Goal: Transaction & Acquisition: Purchase product/service

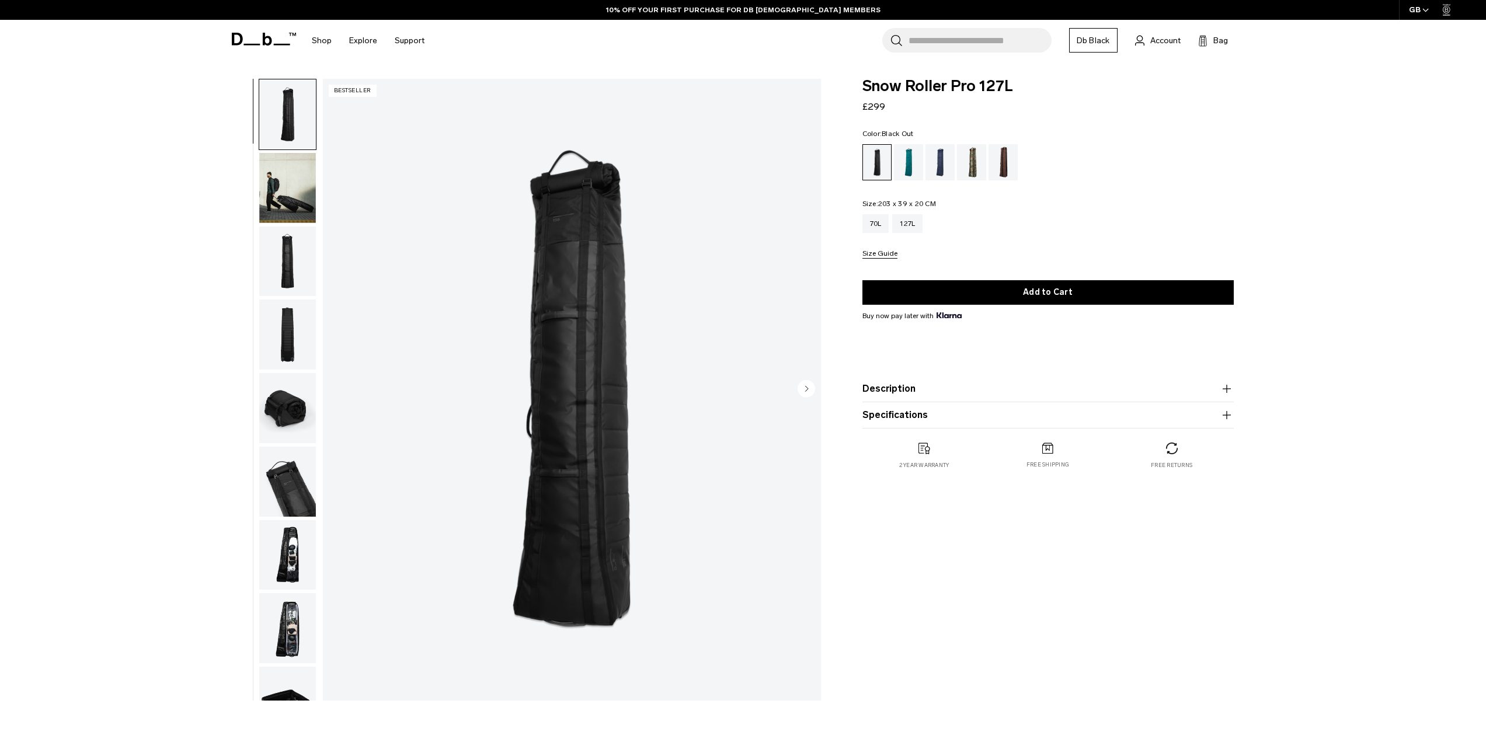
click at [282, 647] on img "button" at bounding box center [287, 628] width 57 height 70
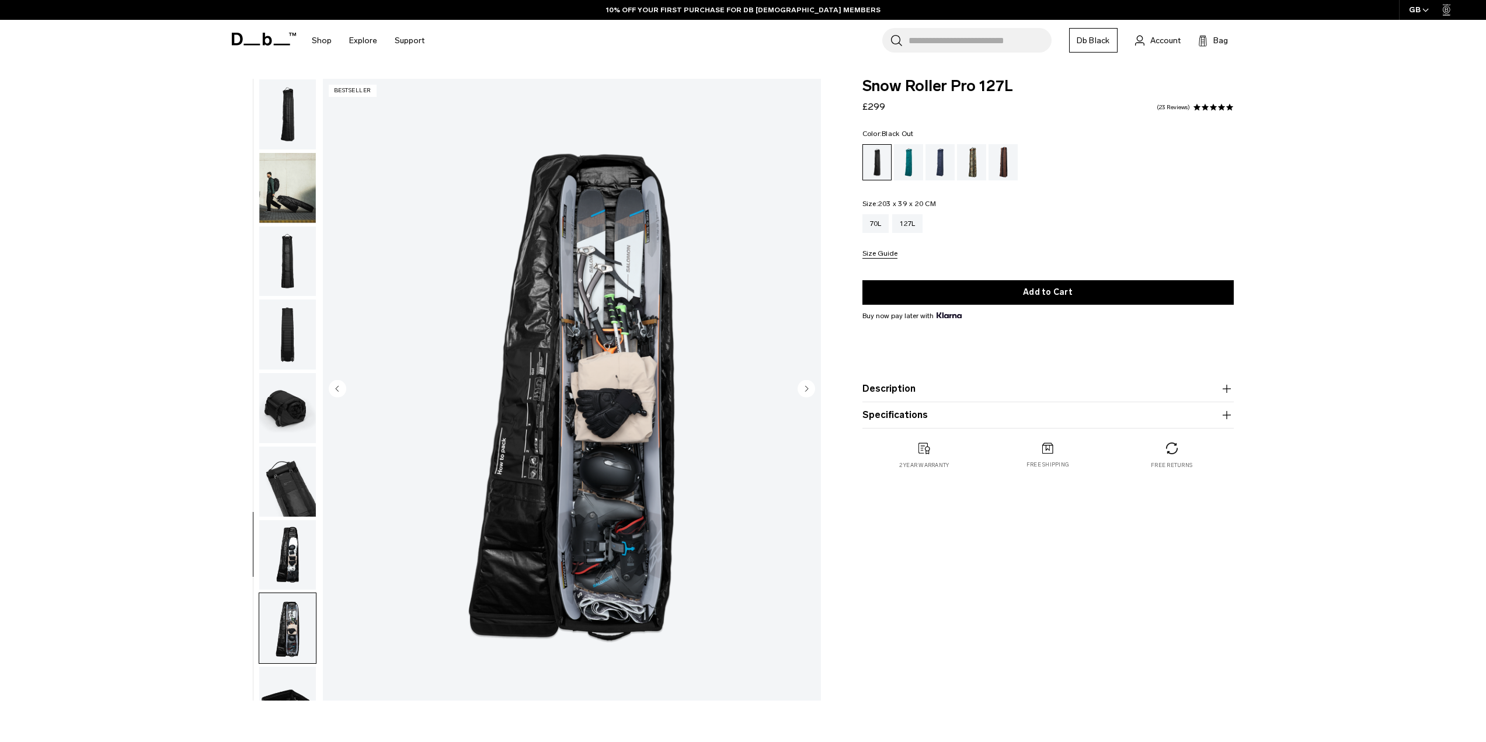
scroll to position [110, 0]
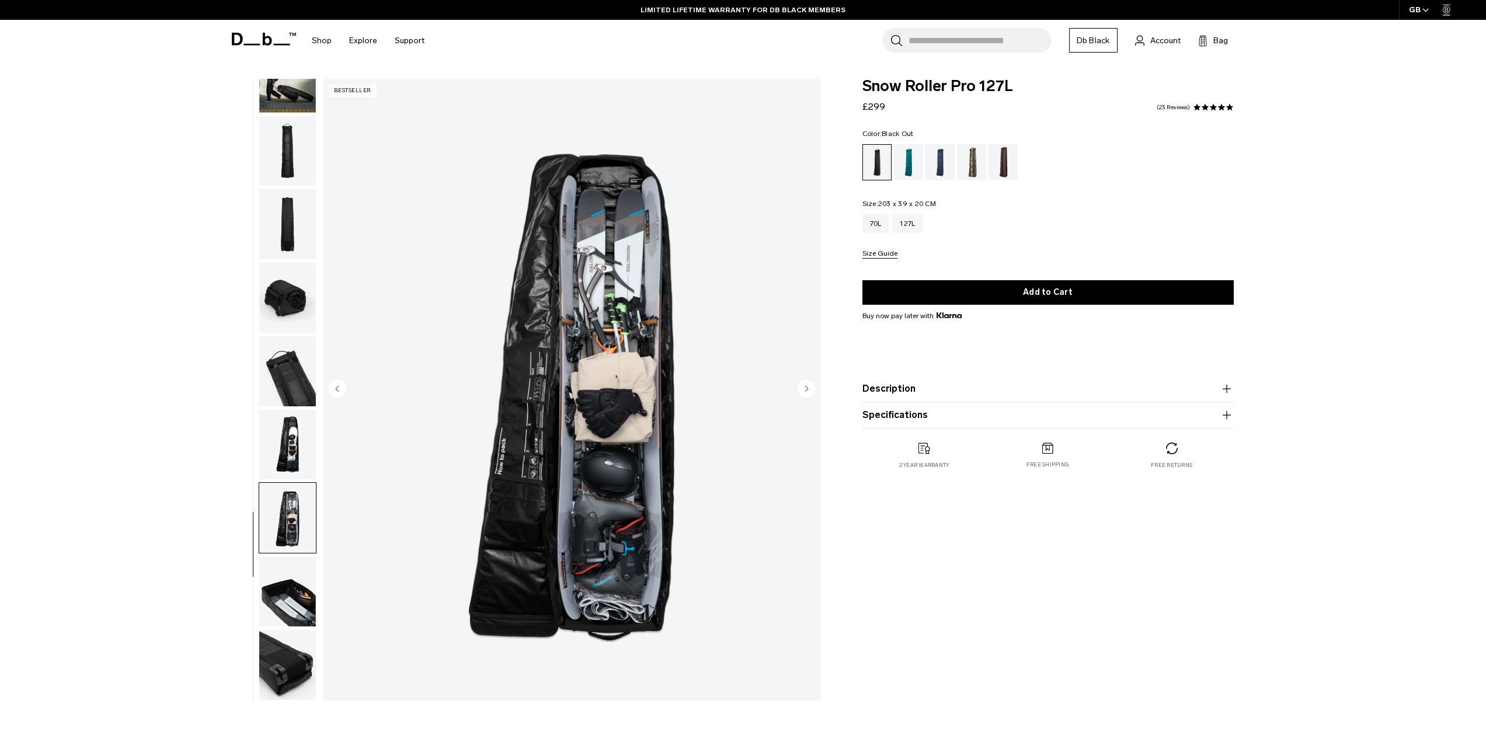
click at [287, 670] on img "button" at bounding box center [287, 665] width 57 height 70
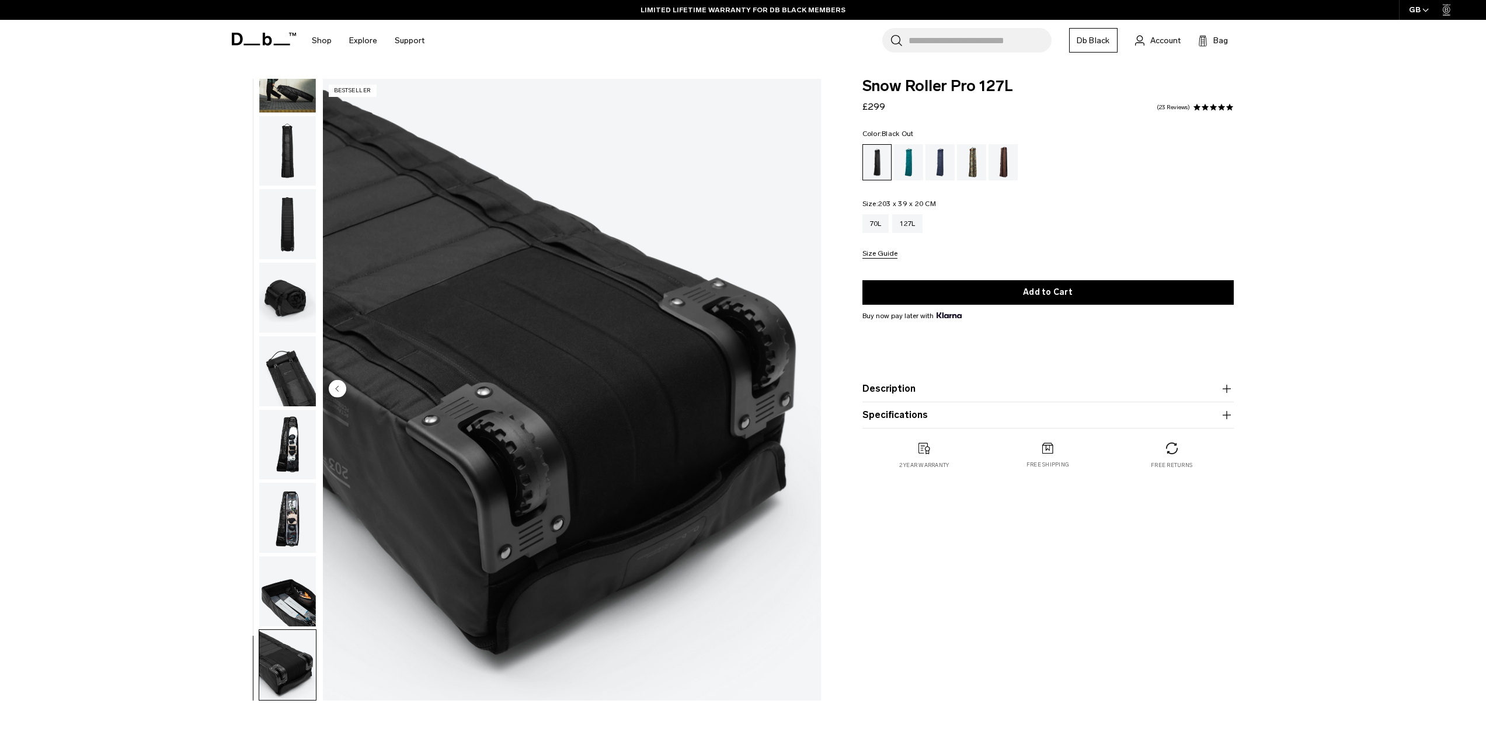
click at [297, 586] on img "button" at bounding box center [287, 591] width 57 height 70
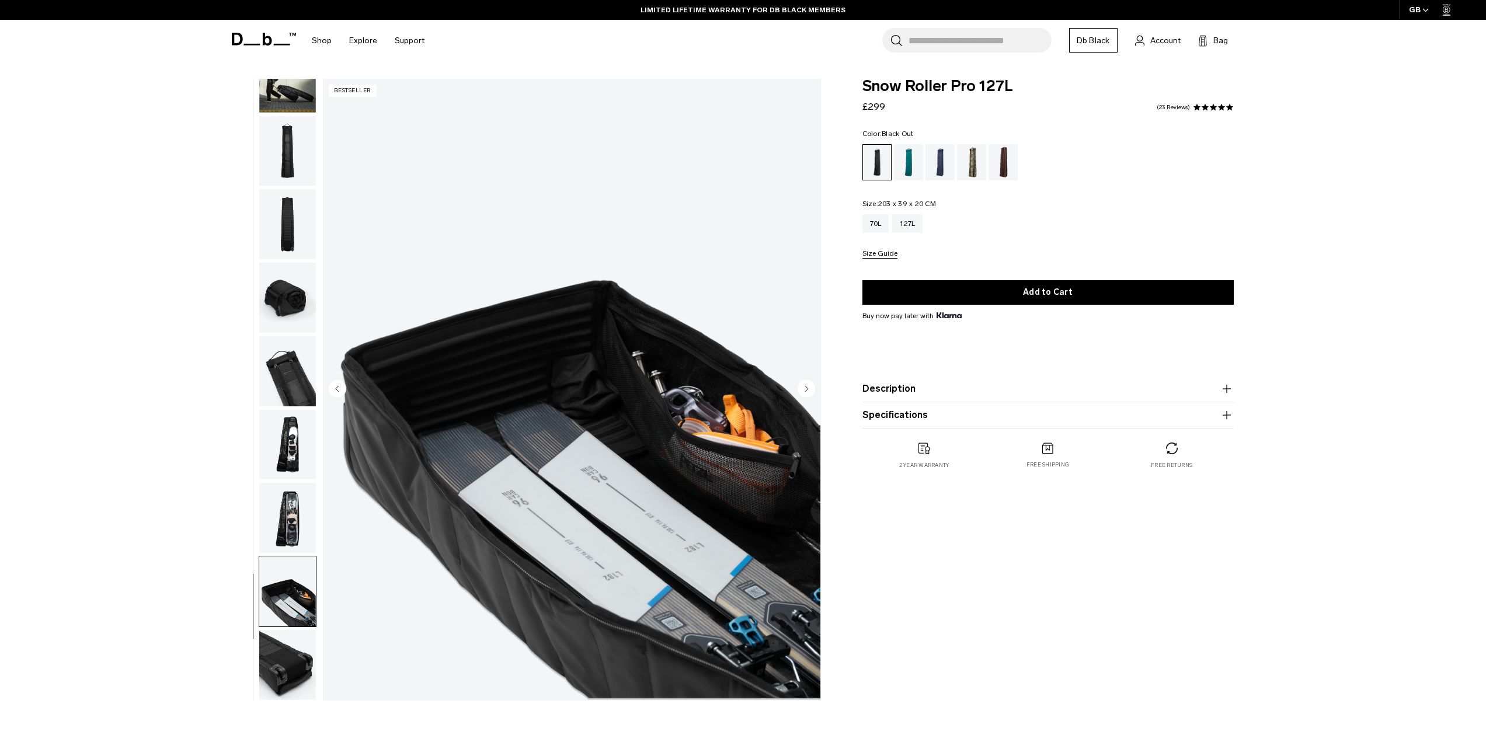
click at [303, 482] on ul at bounding box center [288, 390] width 58 height 622
click at [283, 308] on img "button" at bounding box center [287, 298] width 57 height 70
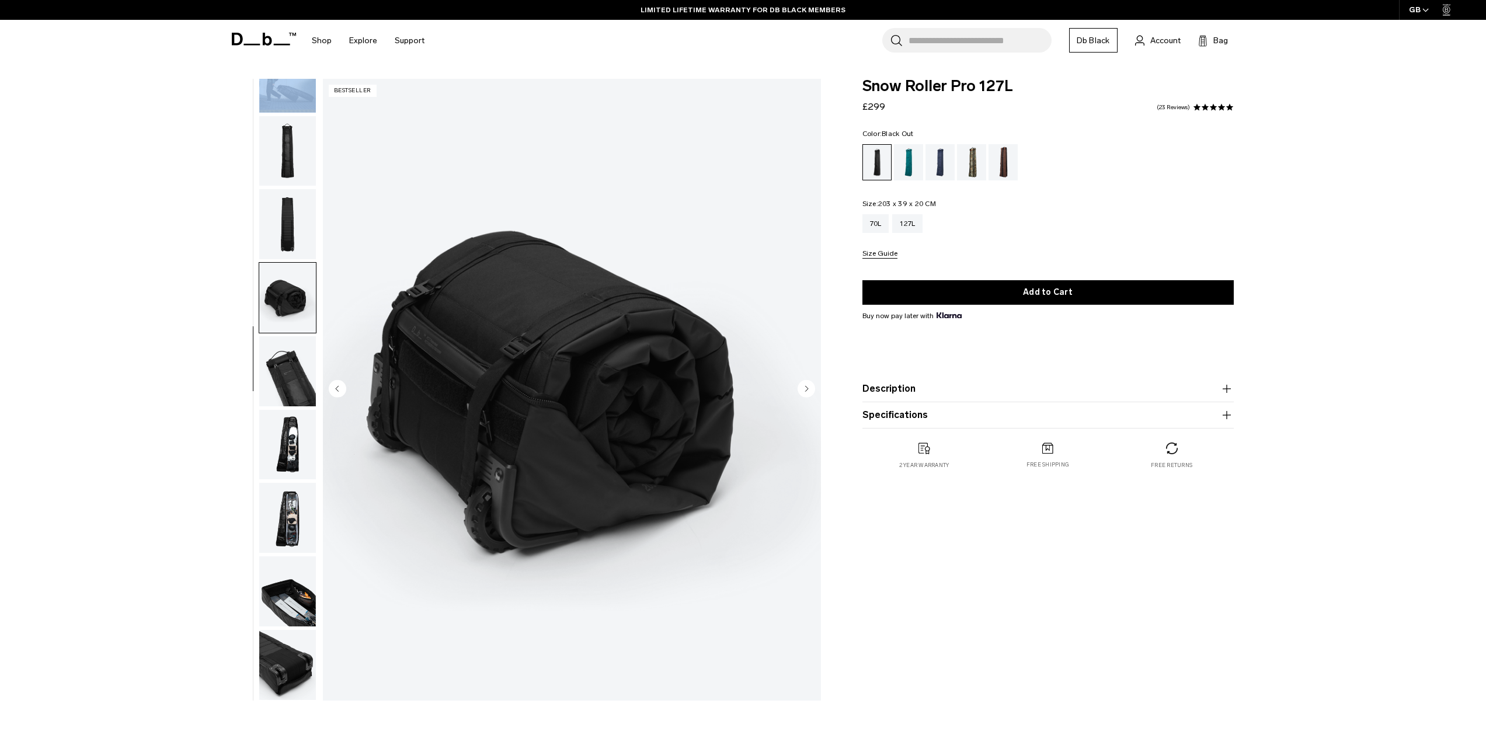
drag, startPoint x: 275, startPoint y: 113, endPoint x: 281, endPoint y: 109, distance: 7.5
click at [277, 111] on ul at bounding box center [288, 390] width 58 height 622
click at [282, 105] on img "button" at bounding box center [287, 78] width 57 height 70
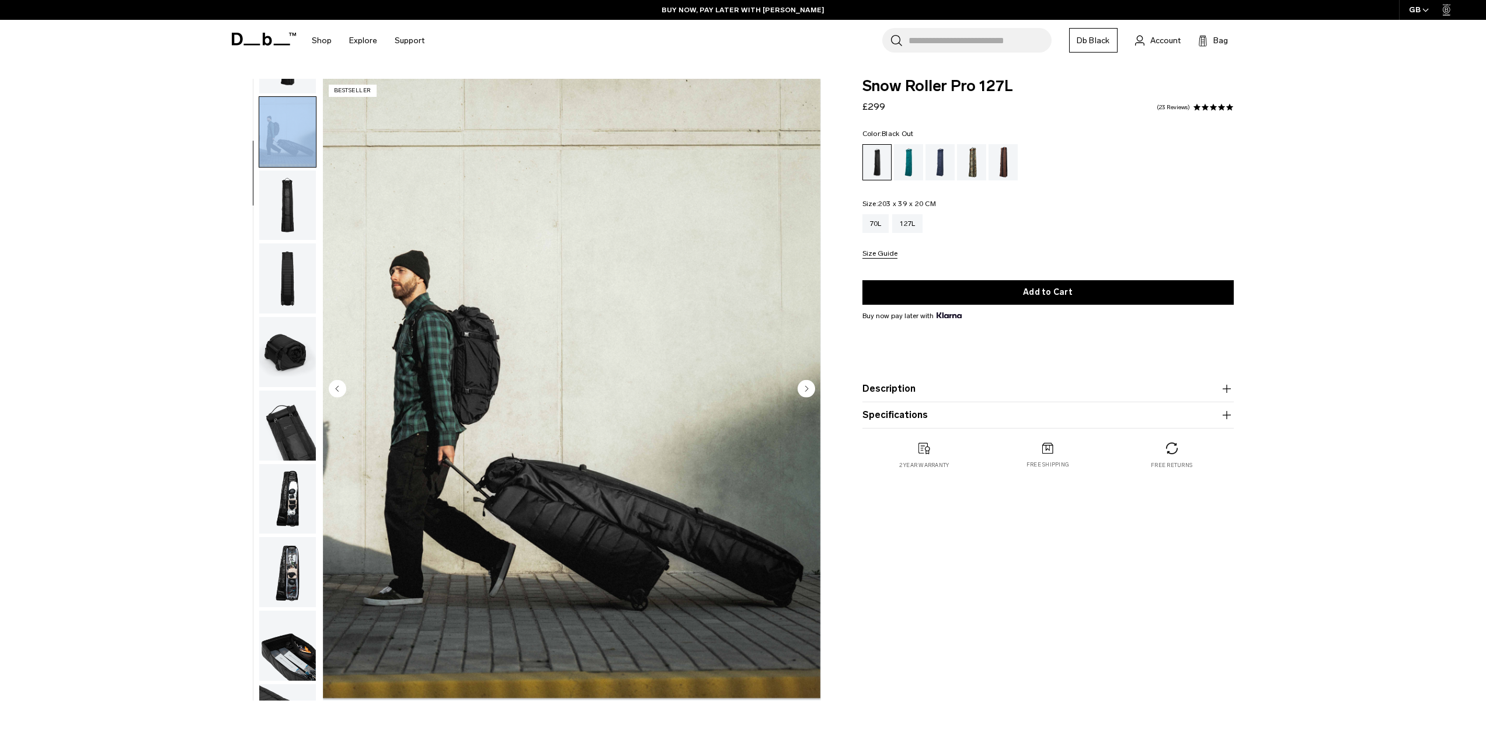
scroll to position [0, 0]
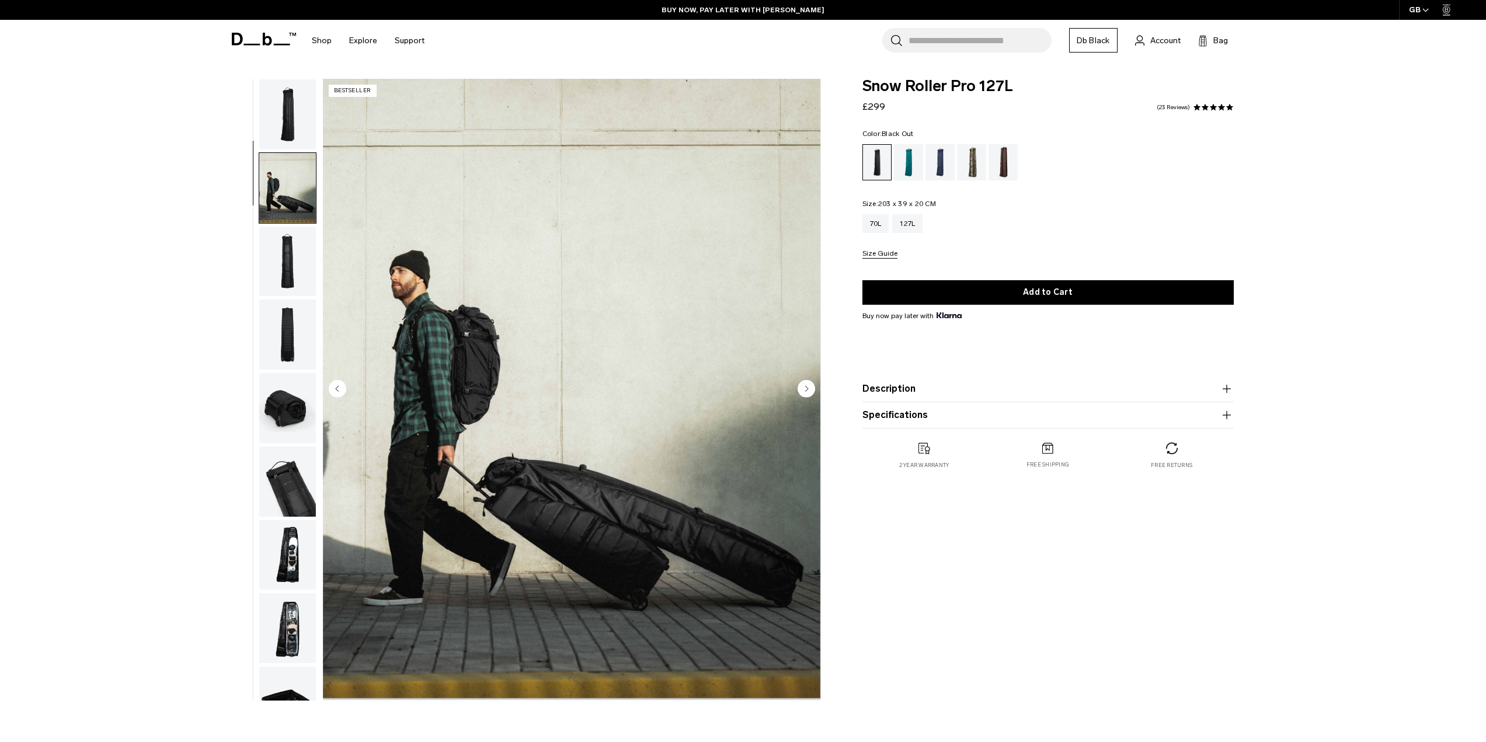
click at [264, 29] on span at bounding box center [264, 39] width 64 height 44
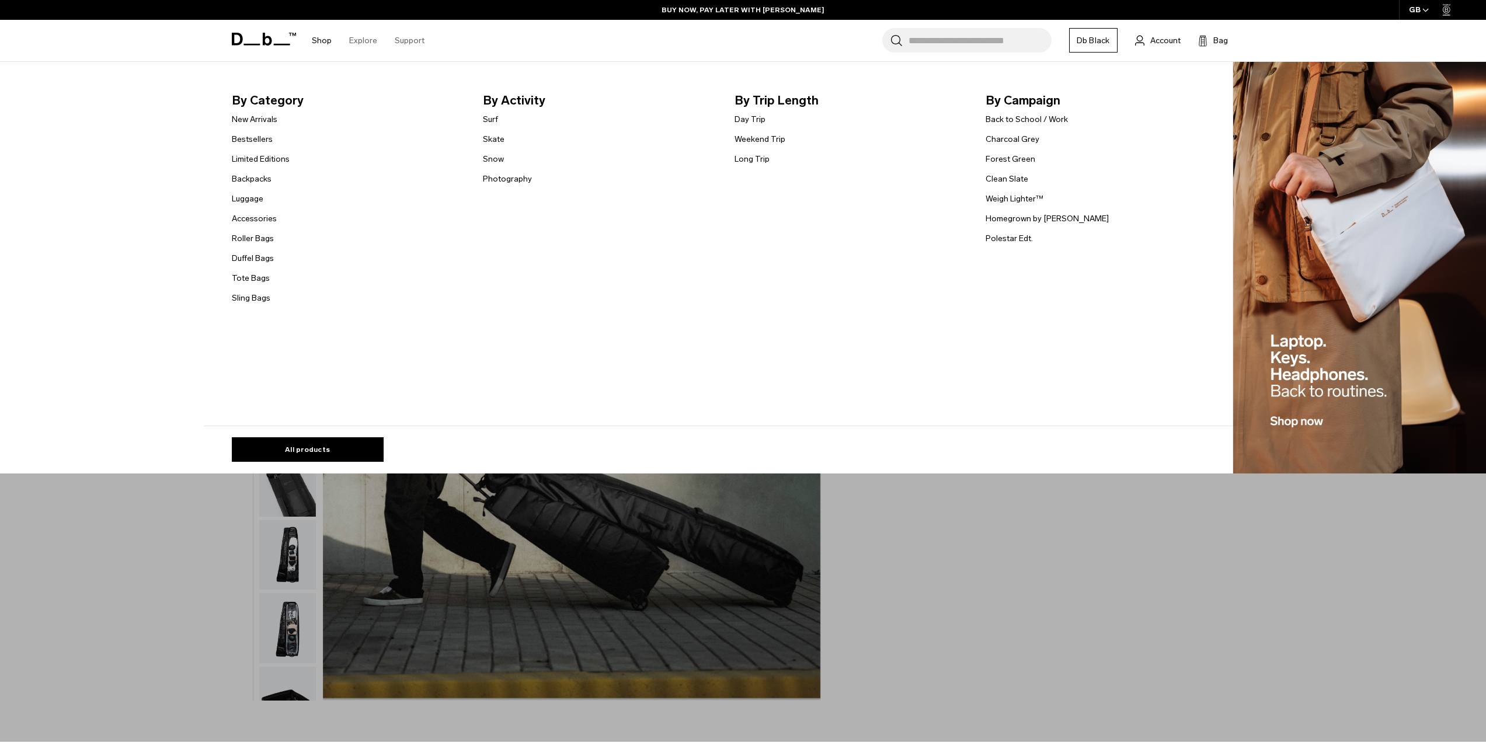
click at [332, 40] on li "Shop By Category New Arrivals Bestsellers Limited Editions Backpacks Luggage Ac…" at bounding box center [321, 40] width 37 height 41
click at [329, 39] on link "Shop" at bounding box center [322, 40] width 20 height 41
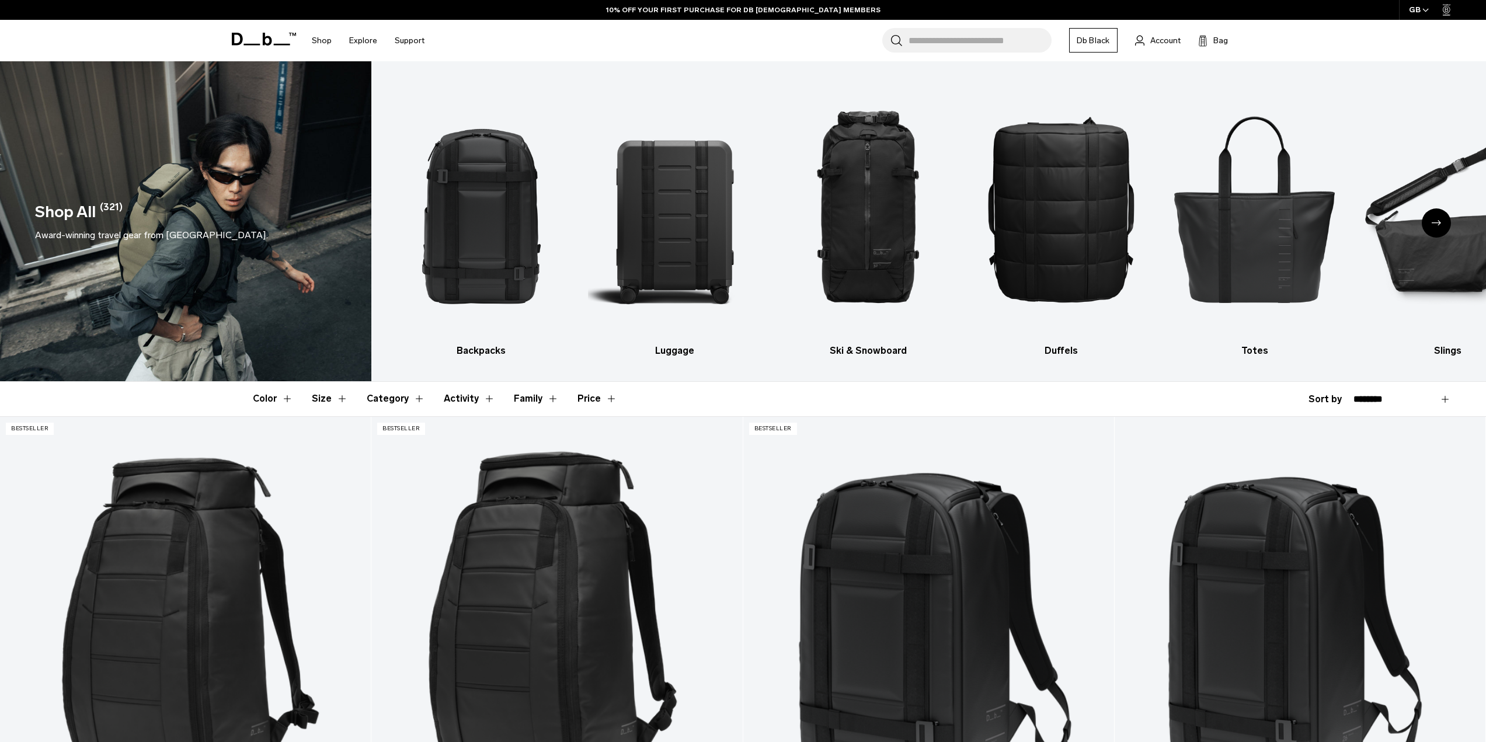
click at [1437, 221] on icon "Next slide" at bounding box center [1436, 222] width 9 height 5
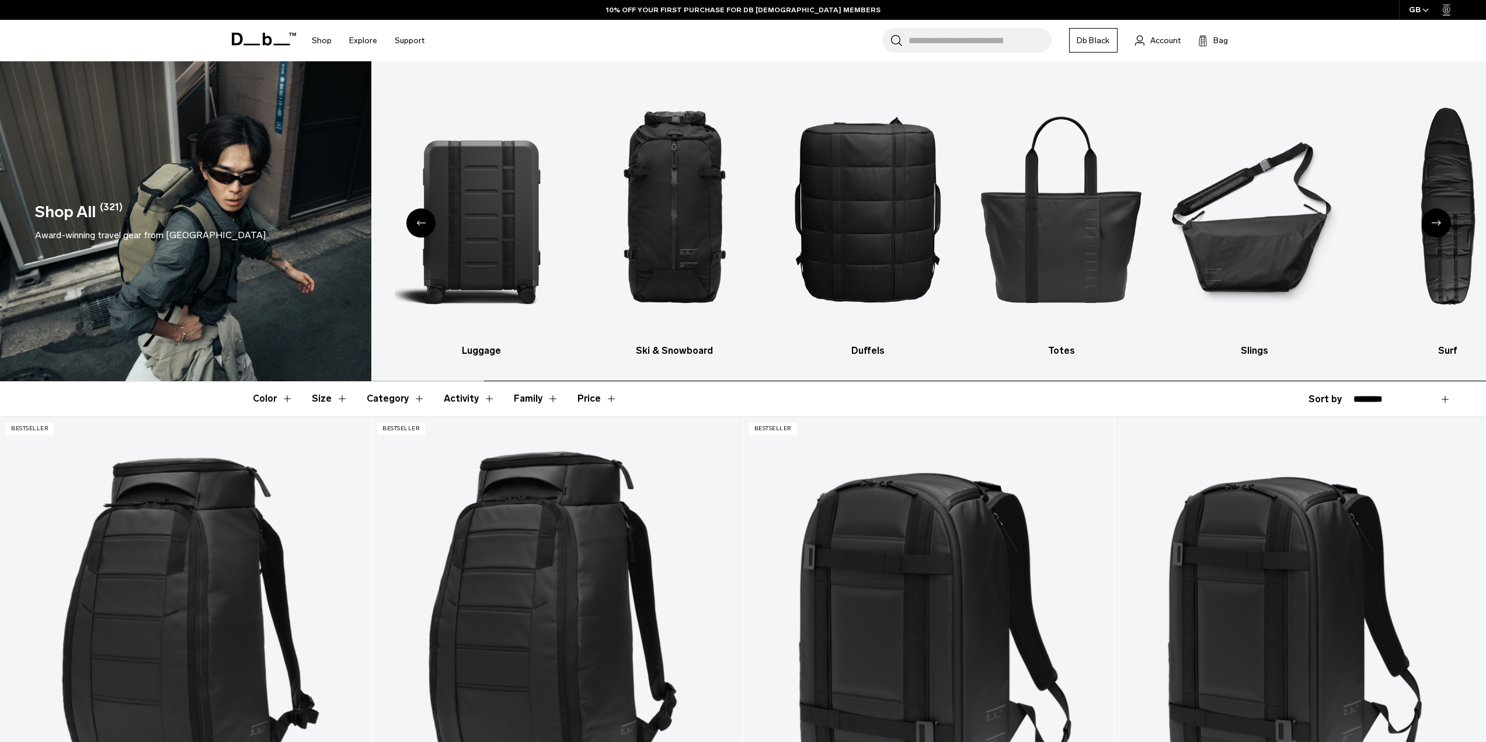
click at [1430, 220] on div "Next slide" at bounding box center [1436, 222] width 29 height 29
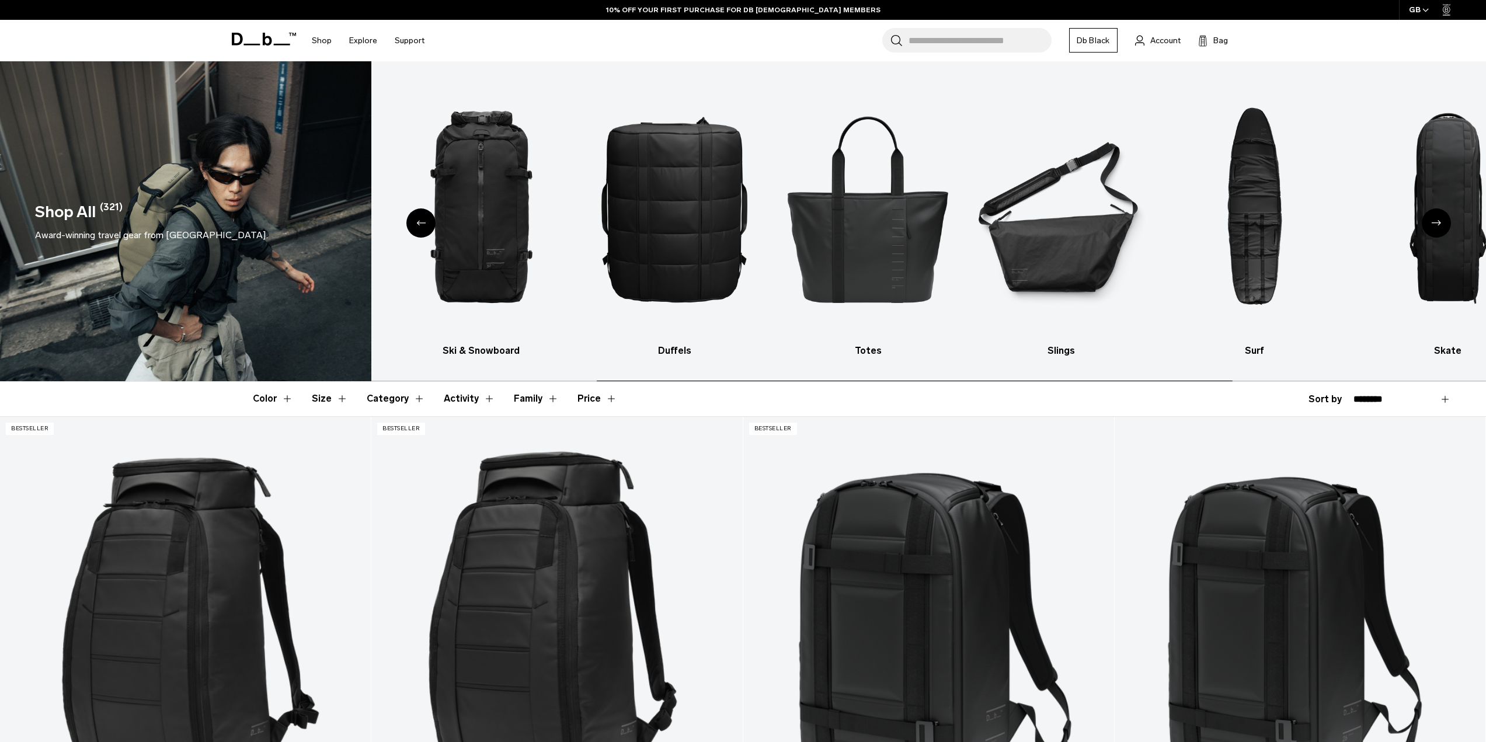
click at [1430, 220] on div "Next slide" at bounding box center [1436, 222] width 29 height 29
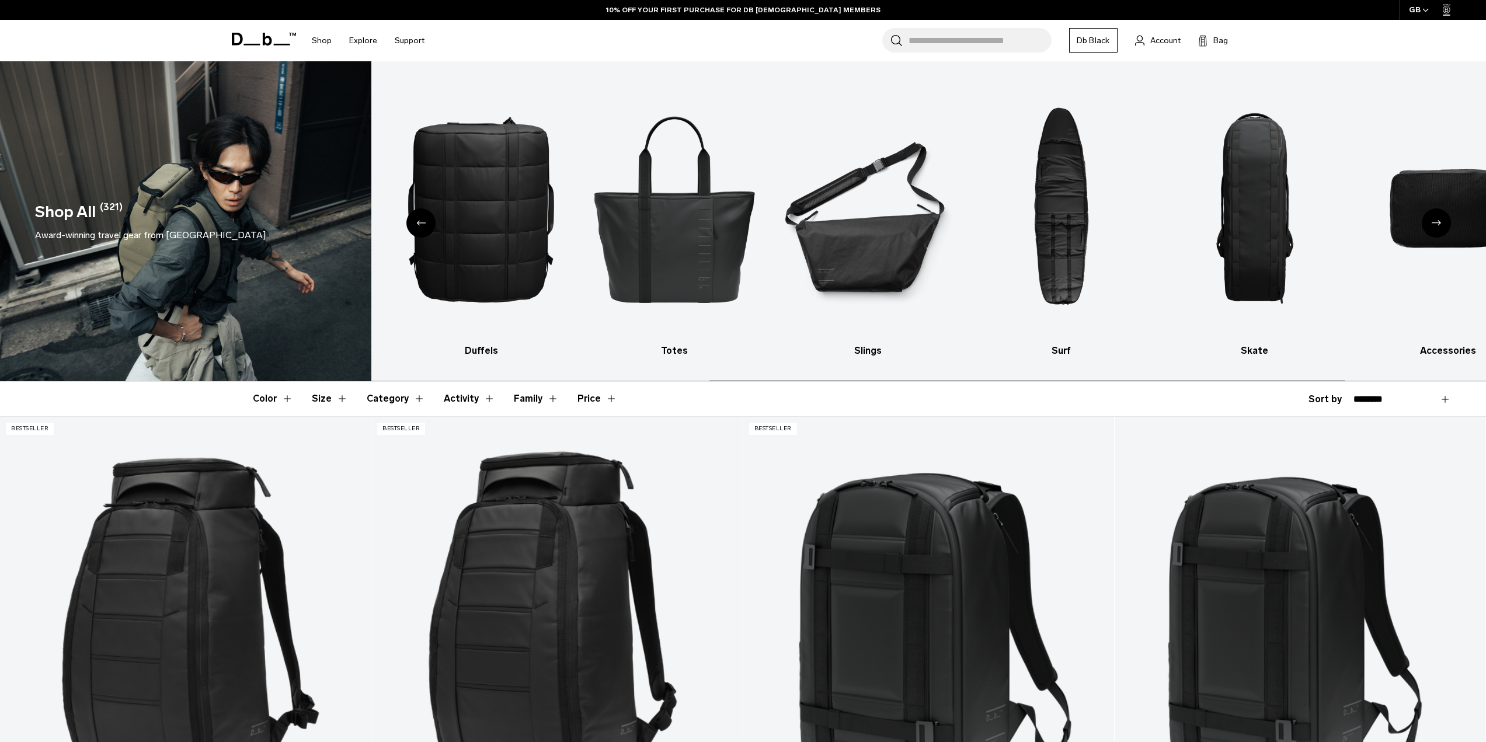
click at [1430, 220] on div "Next slide" at bounding box center [1436, 222] width 29 height 29
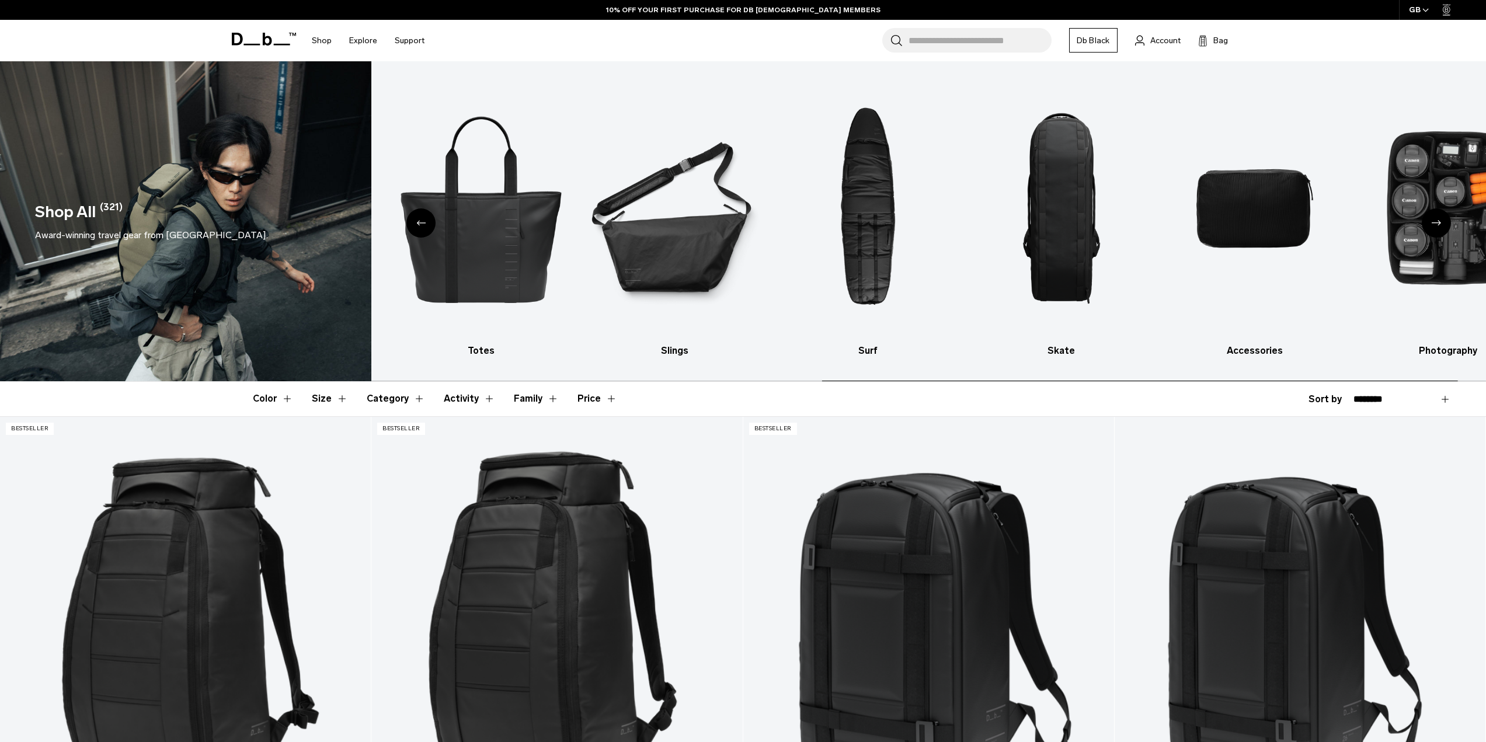
click at [1426, 222] on div "Next slide" at bounding box center [1436, 222] width 29 height 29
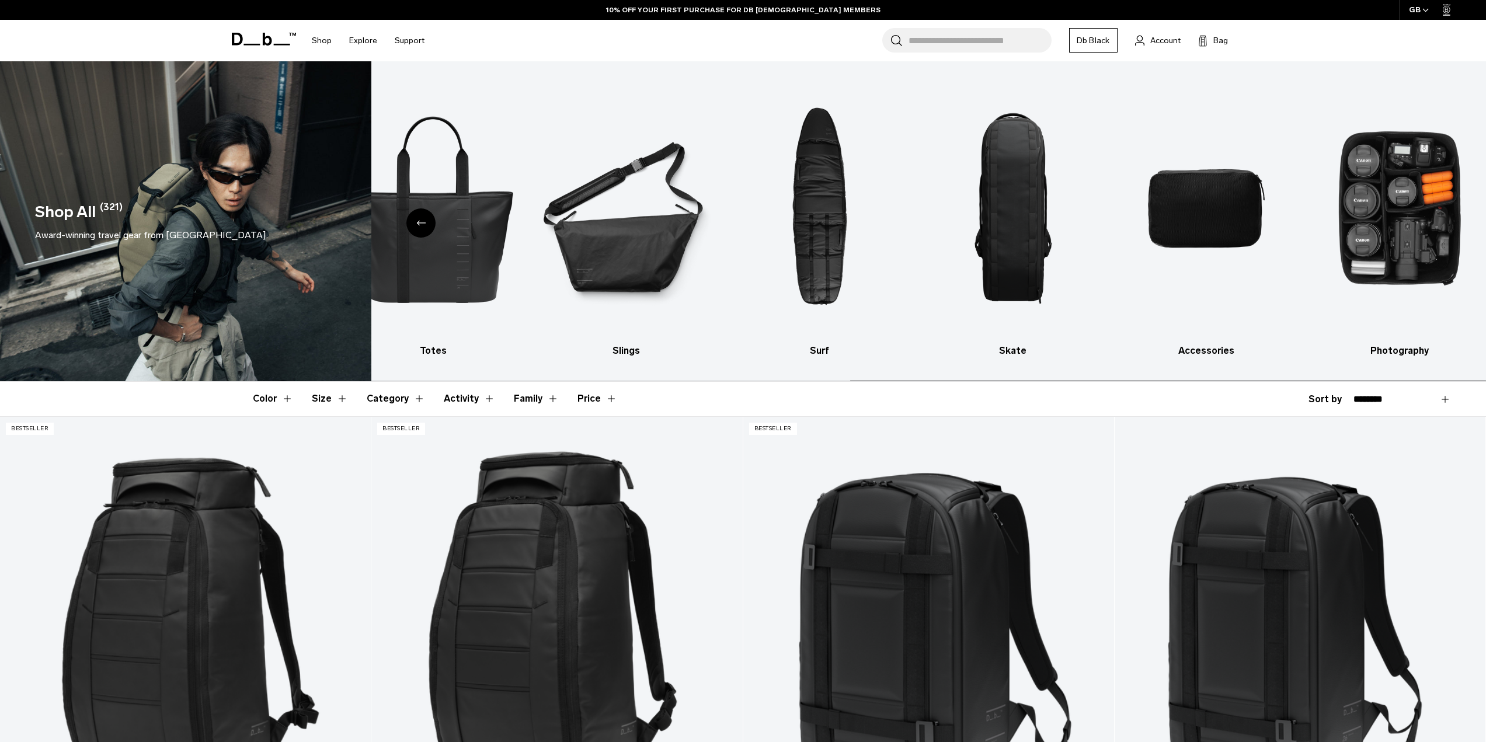
click at [1426, 223] on div "Backpacks Luggage Ski & Snowboard Duffels Totes Slings Surf Skate Accessories P…" at bounding box center [928, 221] width 1115 height 320
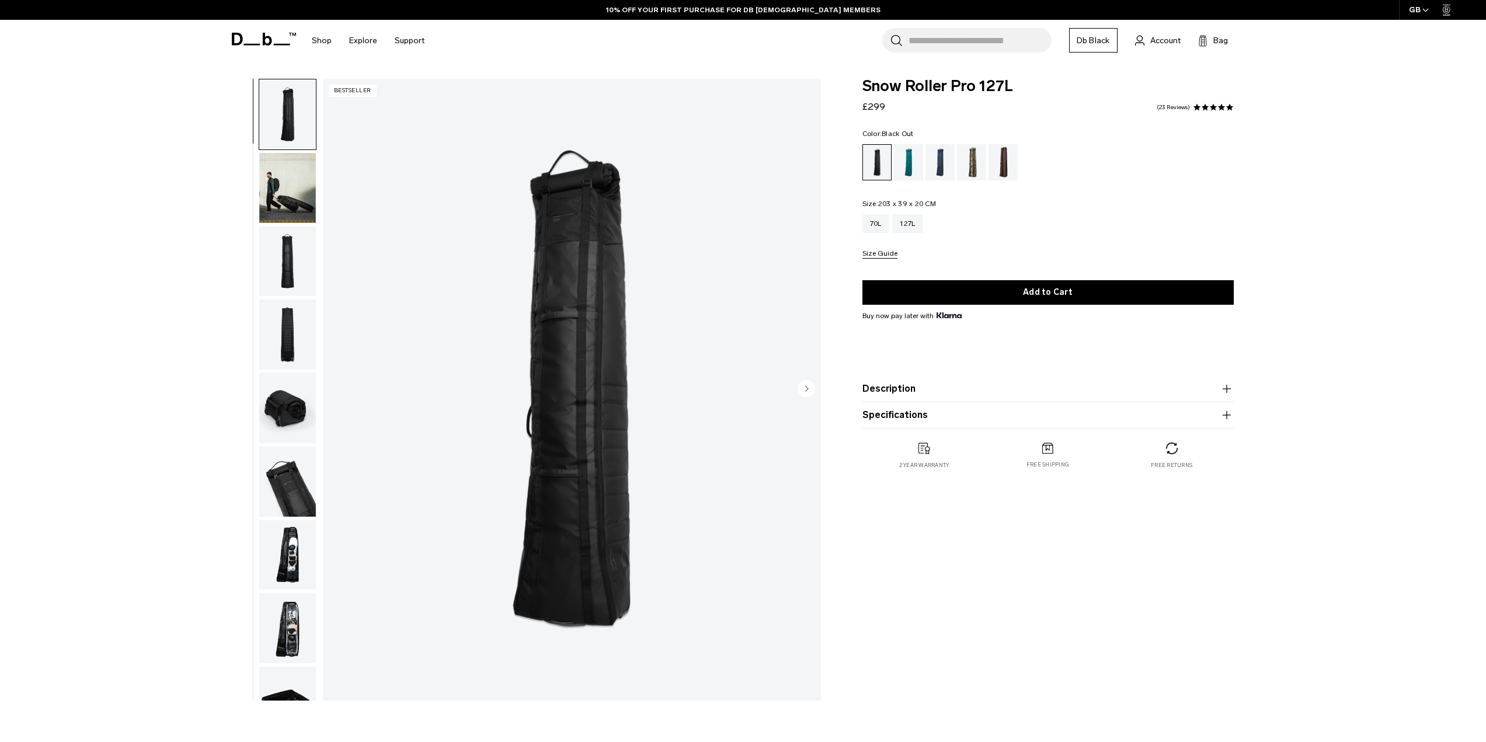
click at [802, 394] on circle "Next slide" at bounding box center [807, 388] width 18 height 18
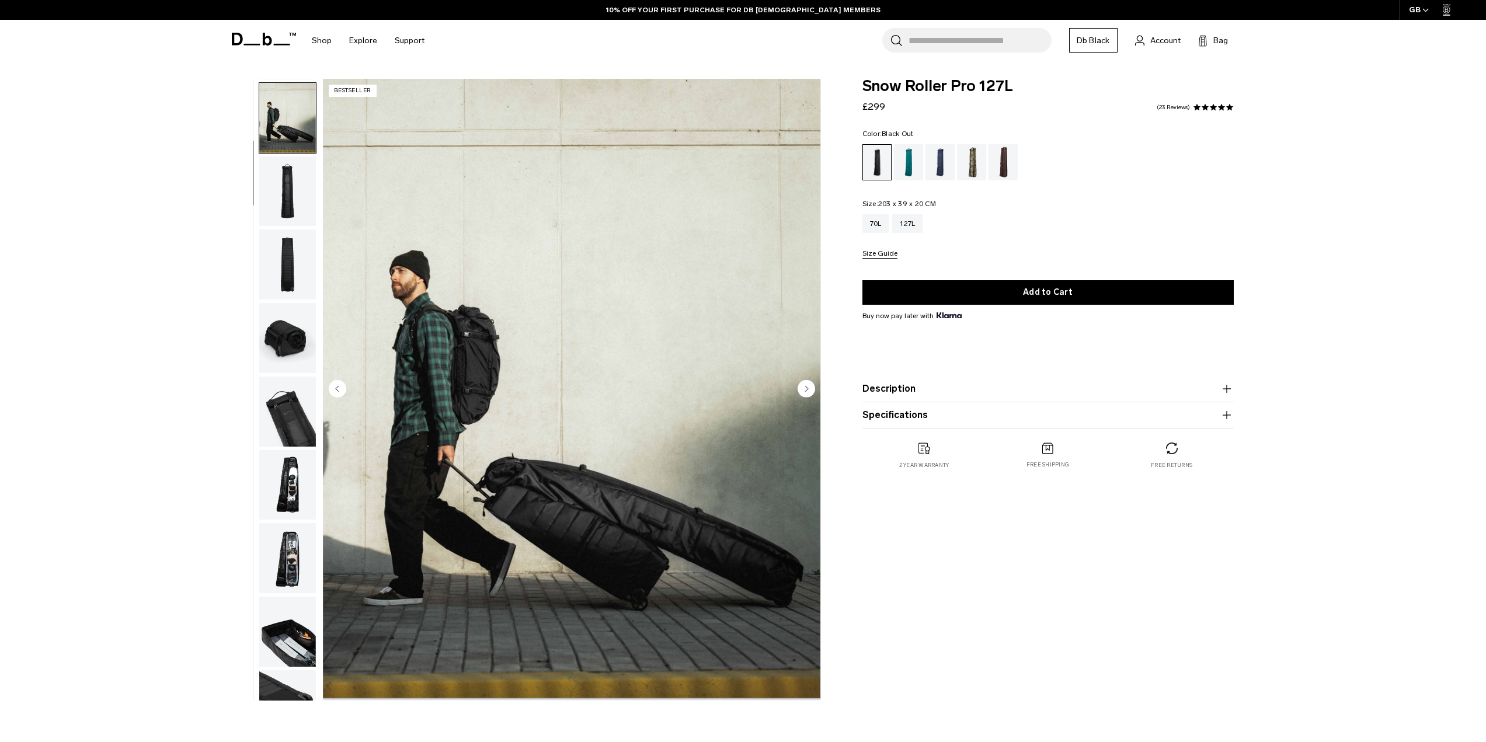
scroll to position [74, 0]
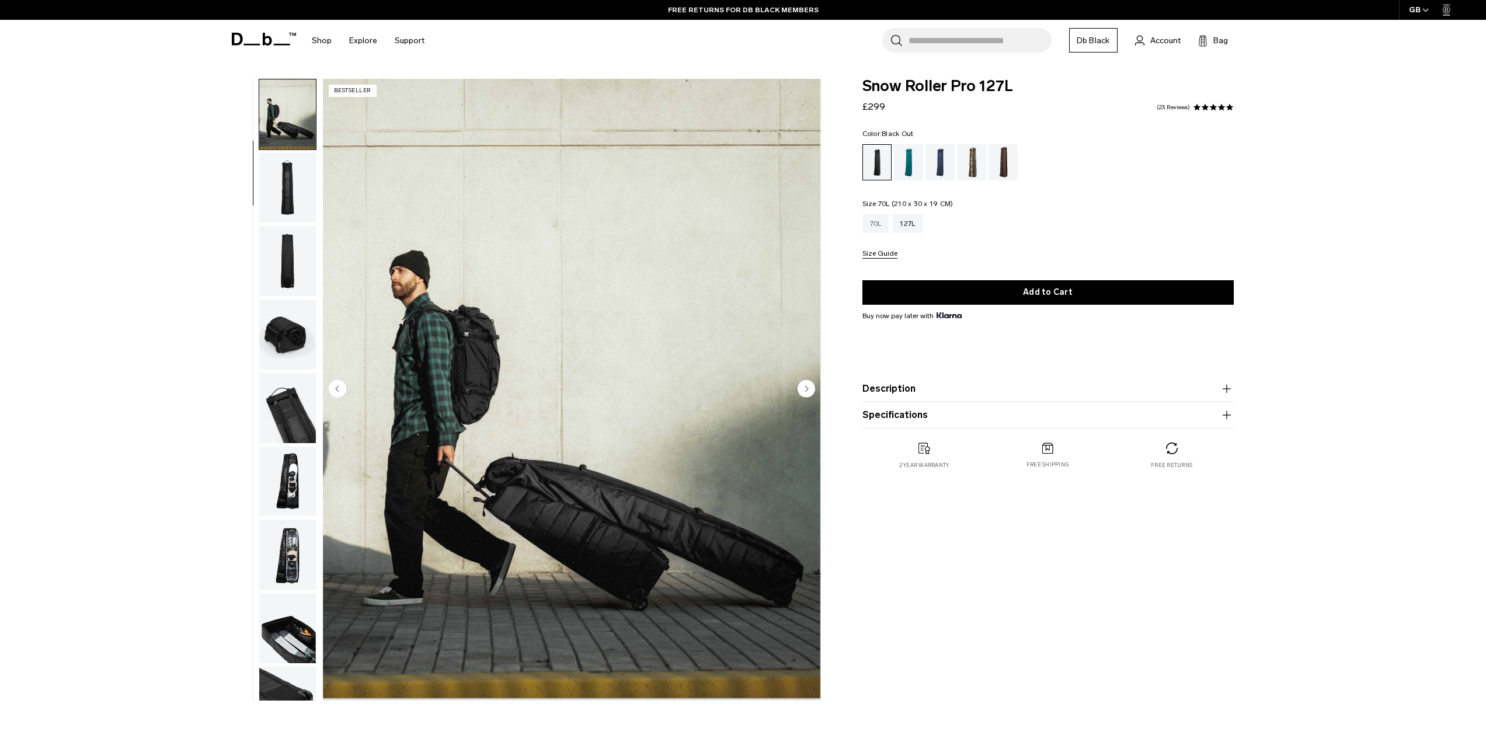
click at [868, 231] on div "70L" at bounding box center [875, 223] width 27 height 19
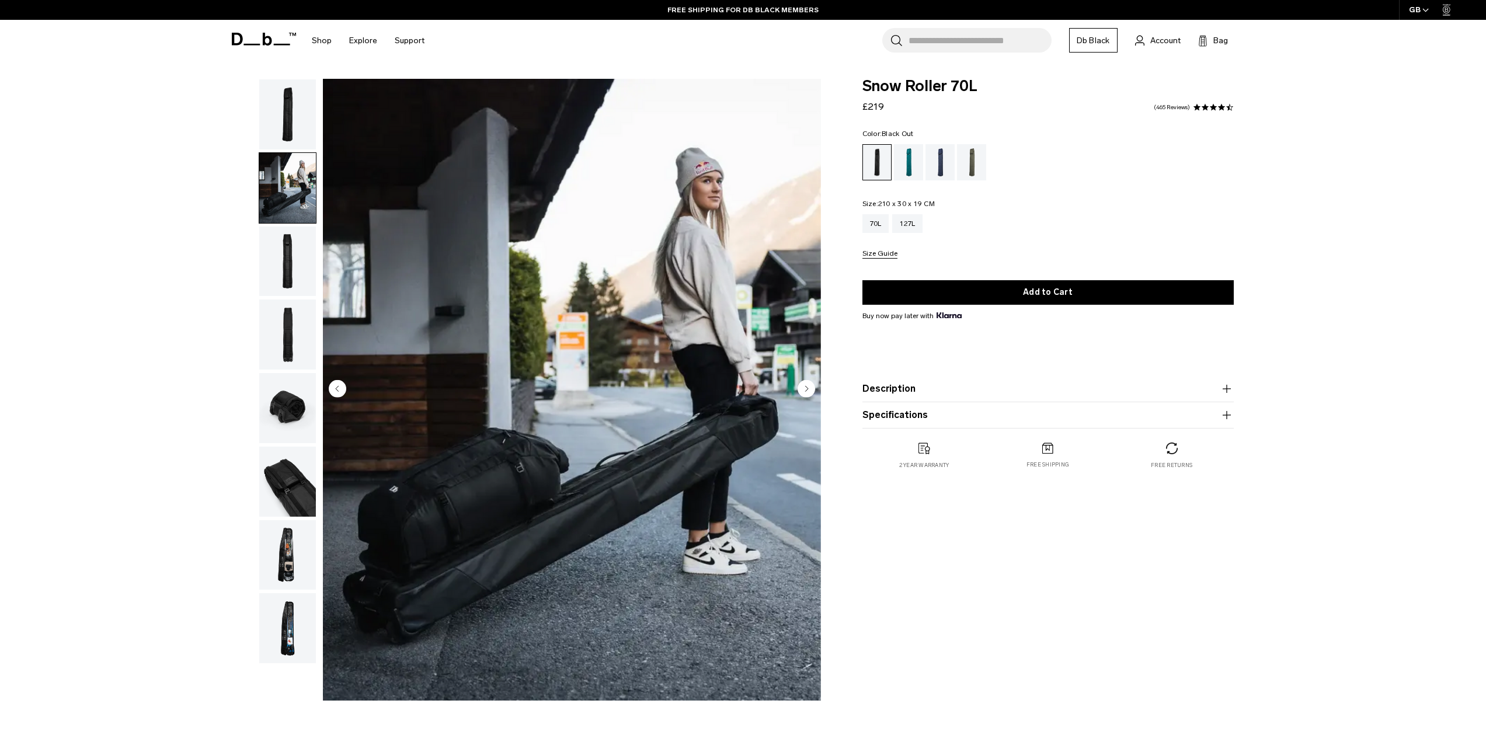
click at [239, 44] on icon at bounding box center [237, 39] width 11 height 13
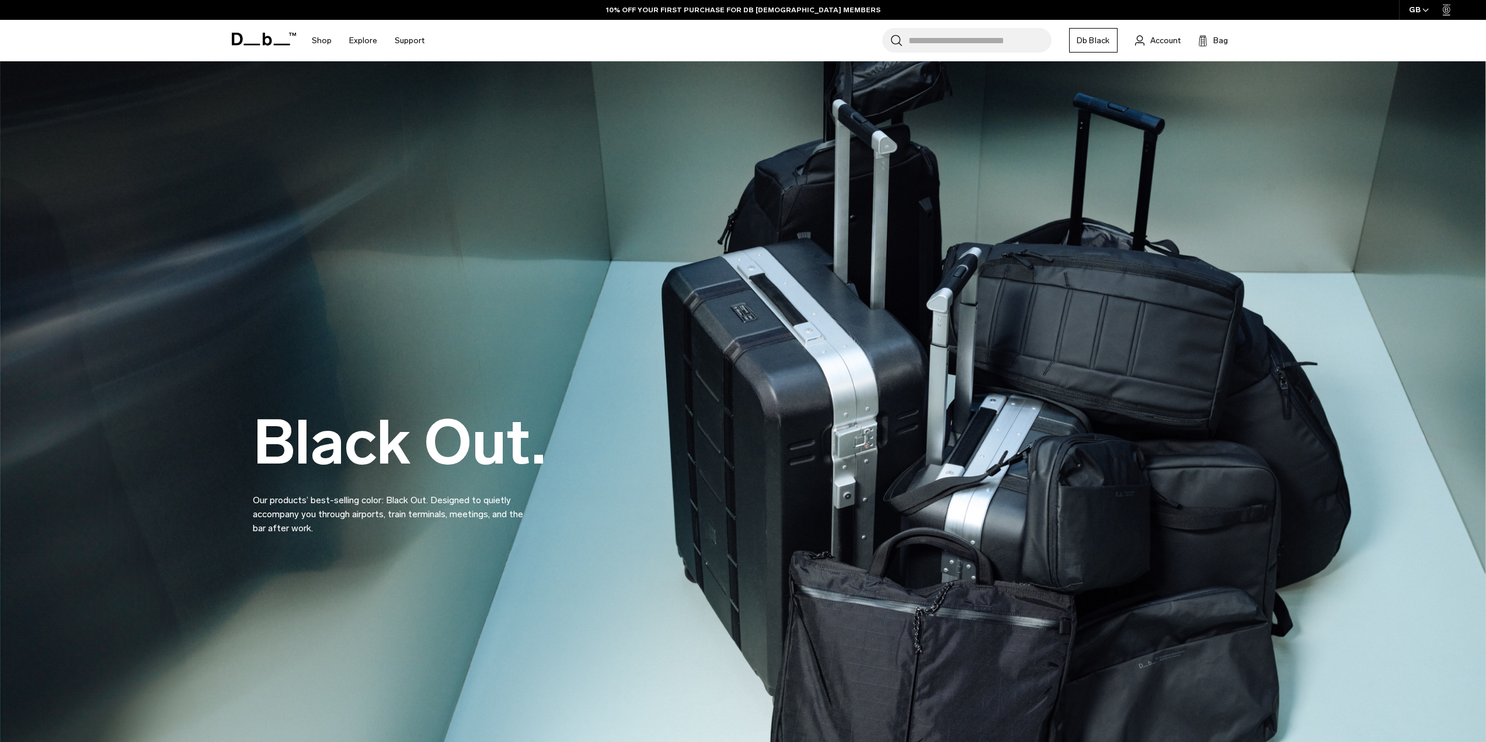
click at [1098, 41] on link "Db Black" at bounding box center [1093, 40] width 48 height 25
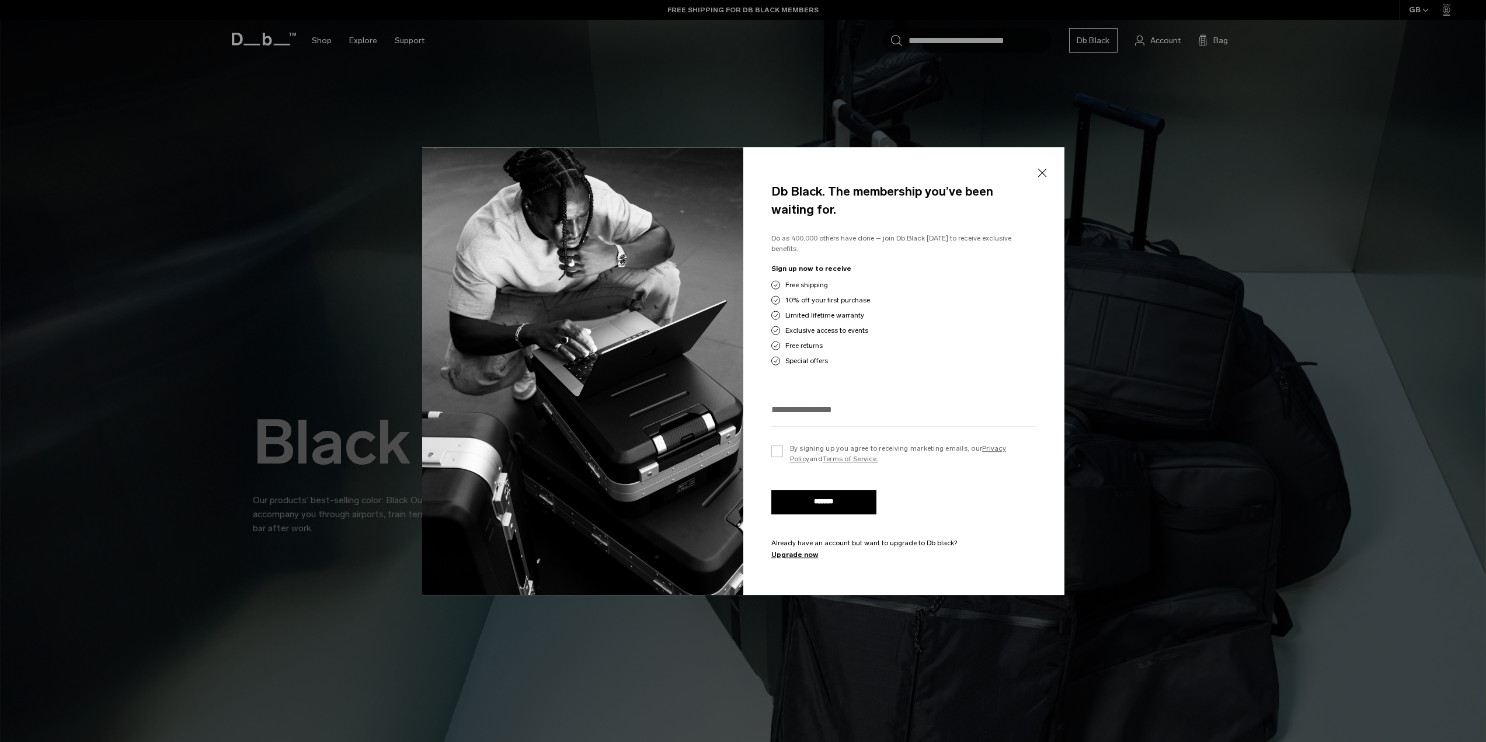
click at [806, 390] on div "Db Black. The membership you’ve been waiting for. Do as 400,000 others have don…" at bounding box center [903, 371] width 321 height 448
click at [1046, 179] on button "Close" at bounding box center [1042, 173] width 15 height 25
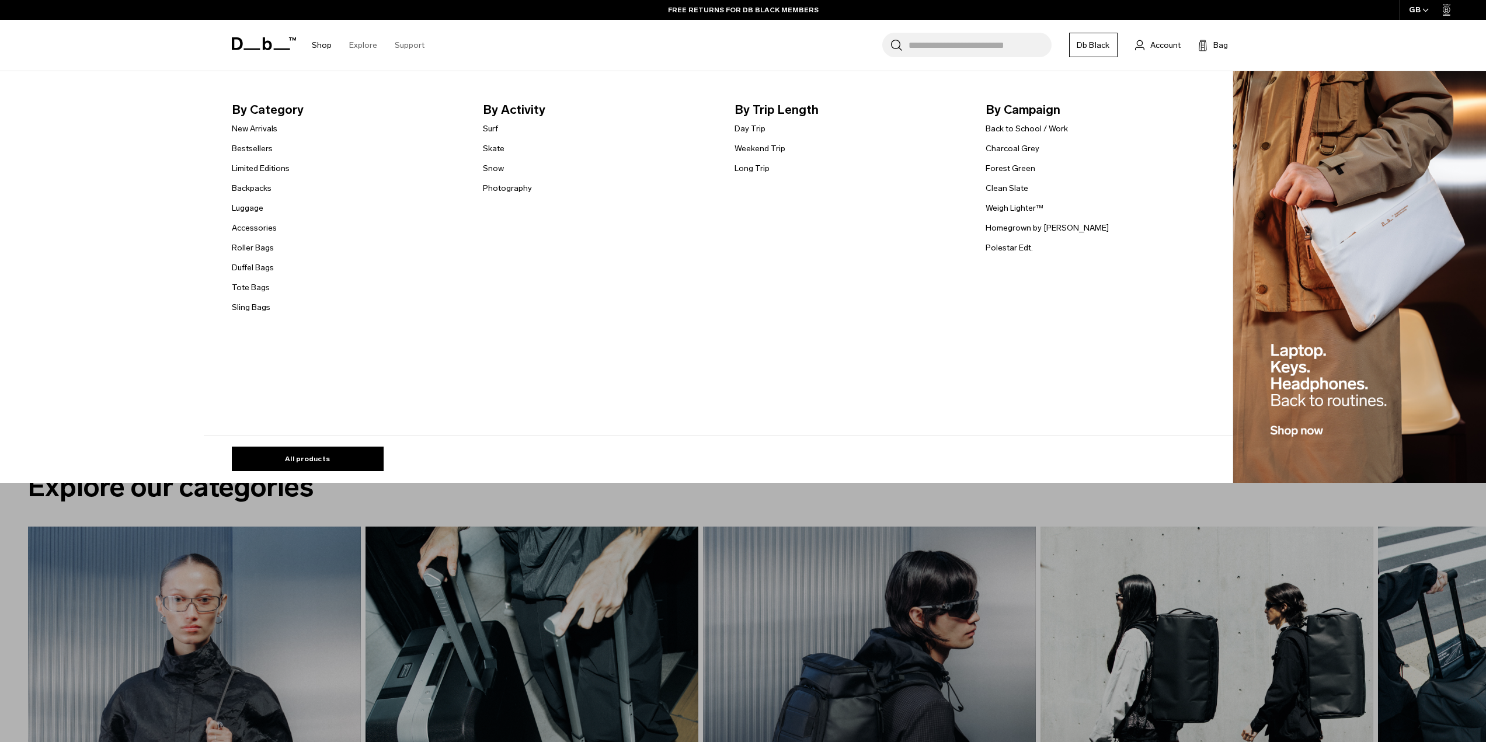
scroll to position [1868, 0]
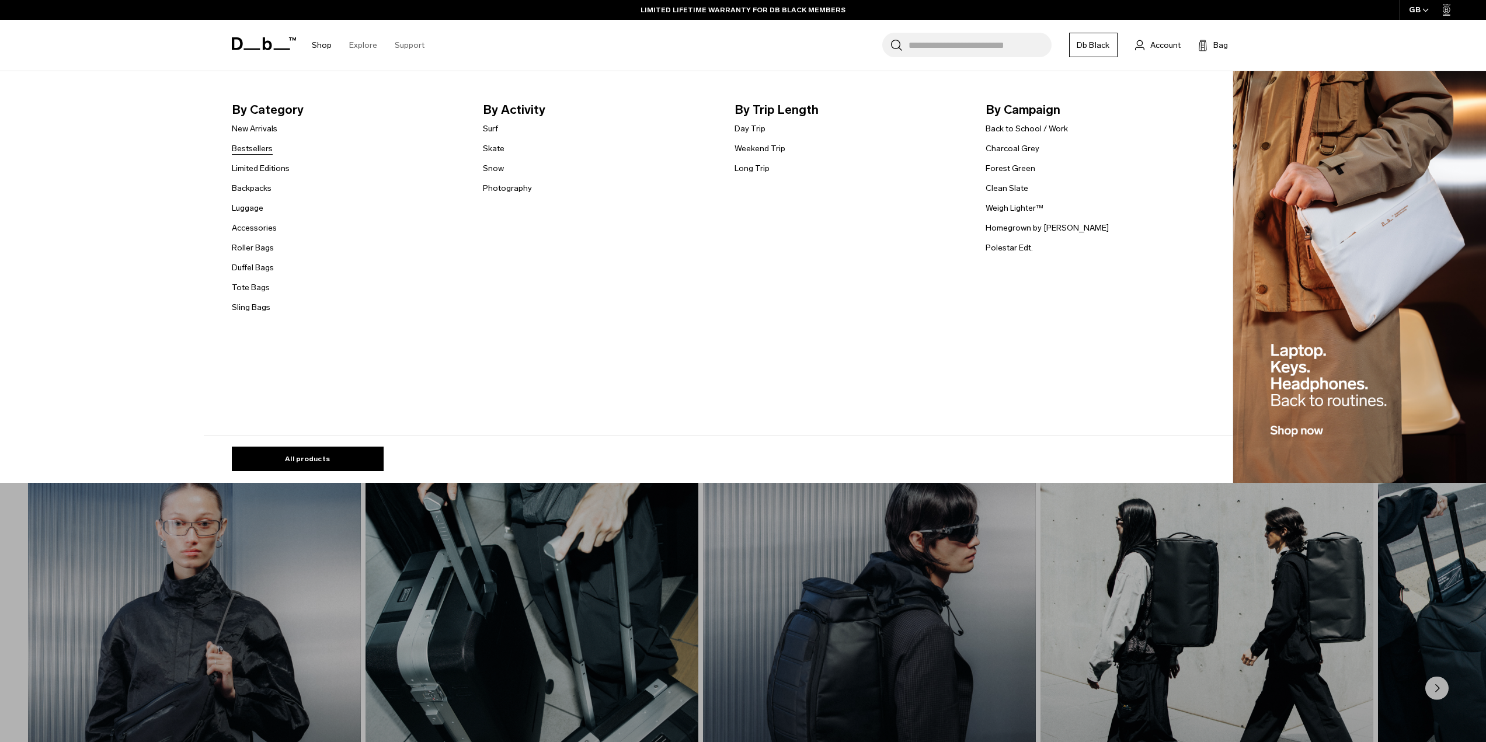
click at [264, 151] on link "Bestsellers" at bounding box center [252, 148] width 41 height 12
